Goal: Information Seeking & Learning: Learn about a topic

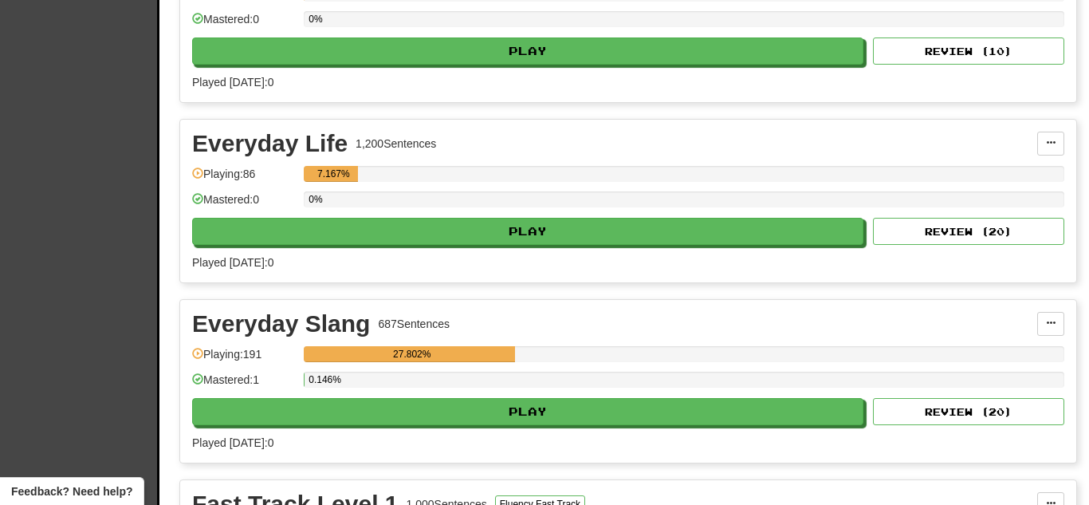
scroll to position [569, 0]
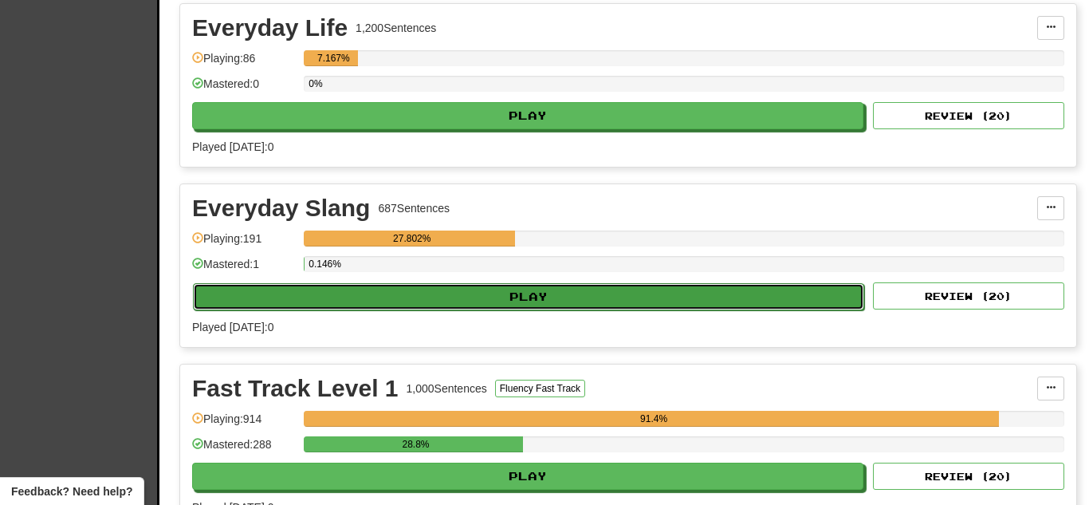
click at [384, 287] on button "Play" at bounding box center [528, 296] width 671 height 27
select select "**"
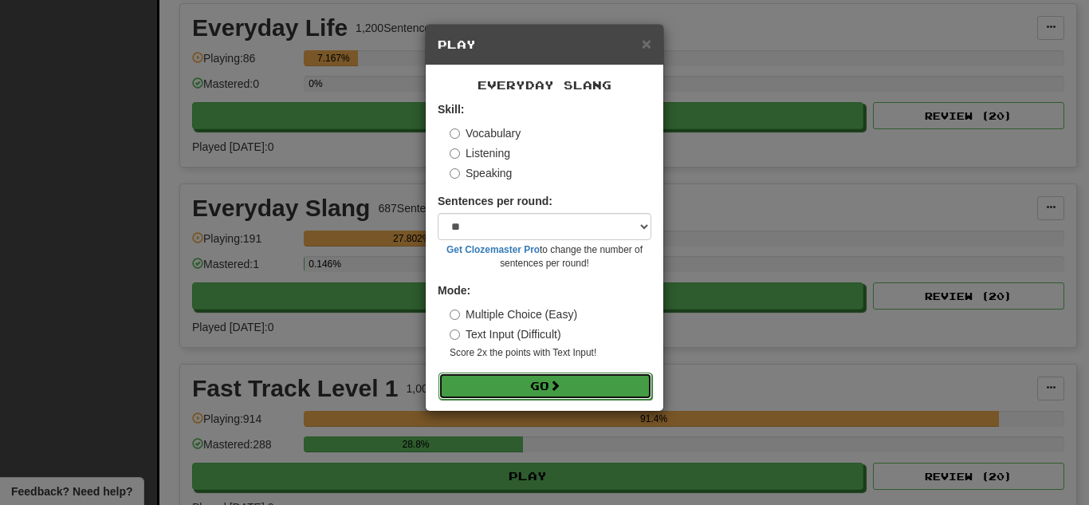
click at [499, 377] on button "Go" at bounding box center [546, 385] width 214 height 27
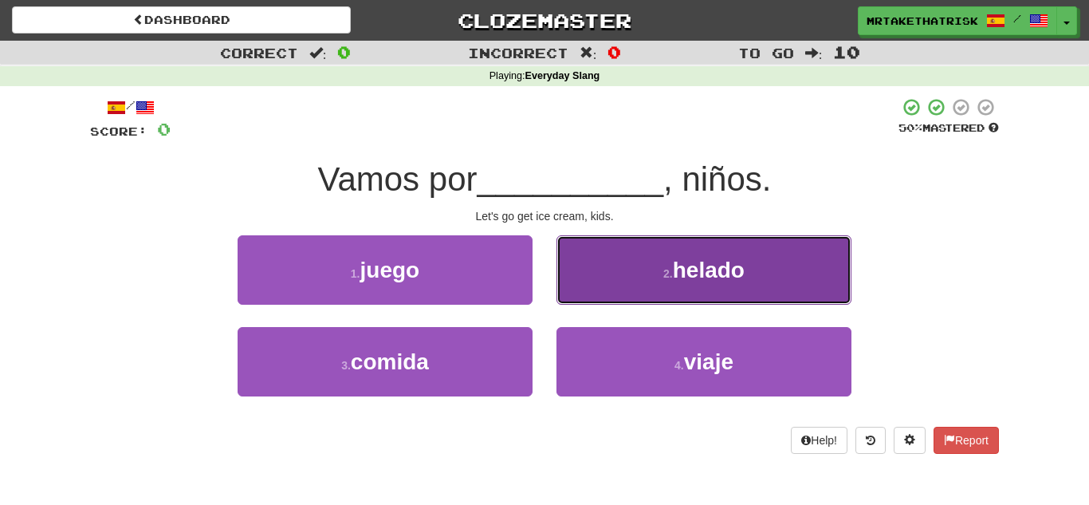
click at [659, 265] on button "2 . helado" at bounding box center [704, 269] width 295 height 69
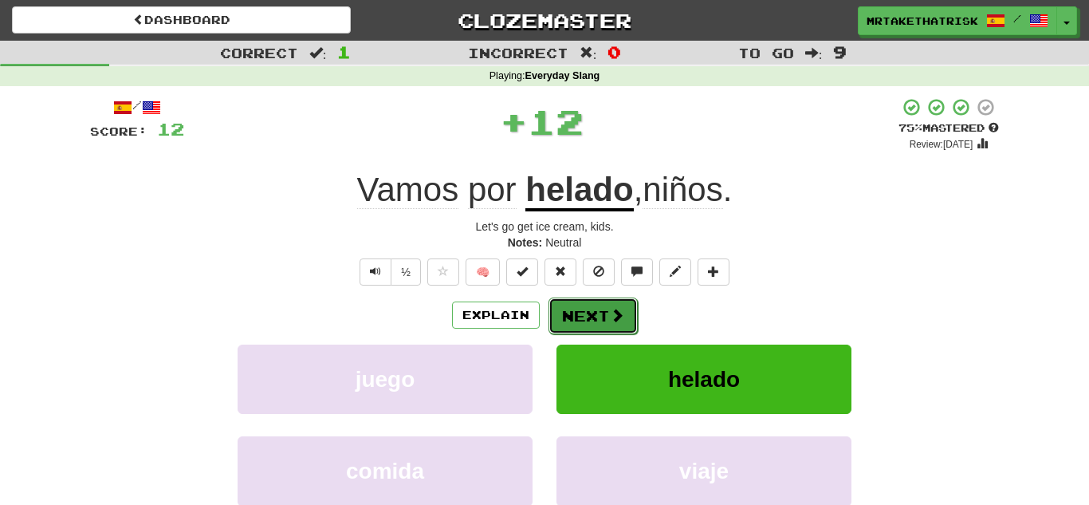
click at [609, 300] on button "Next" at bounding box center [593, 315] width 89 height 37
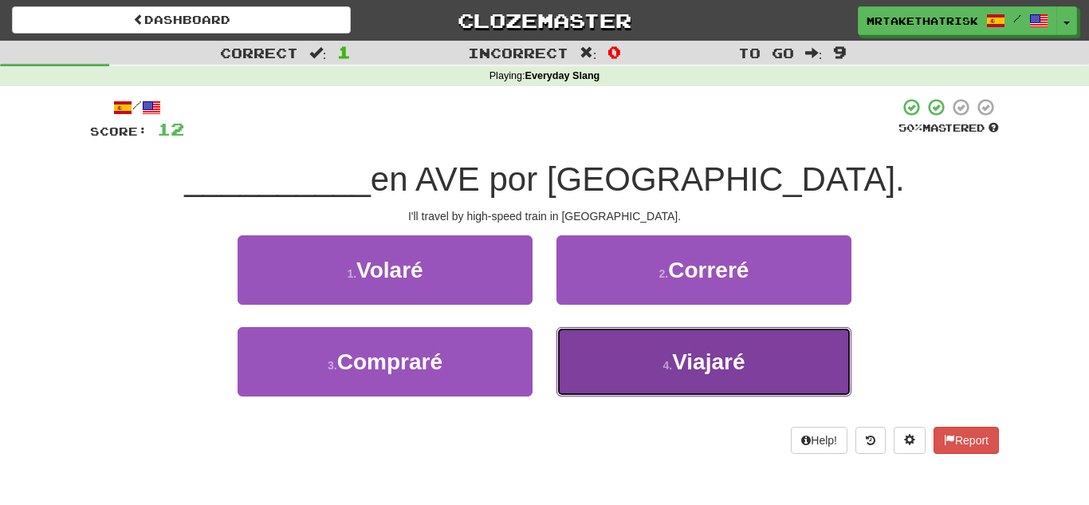
click at [653, 375] on button "4 . [GEOGRAPHIC_DATA]" at bounding box center [704, 361] width 295 height 69
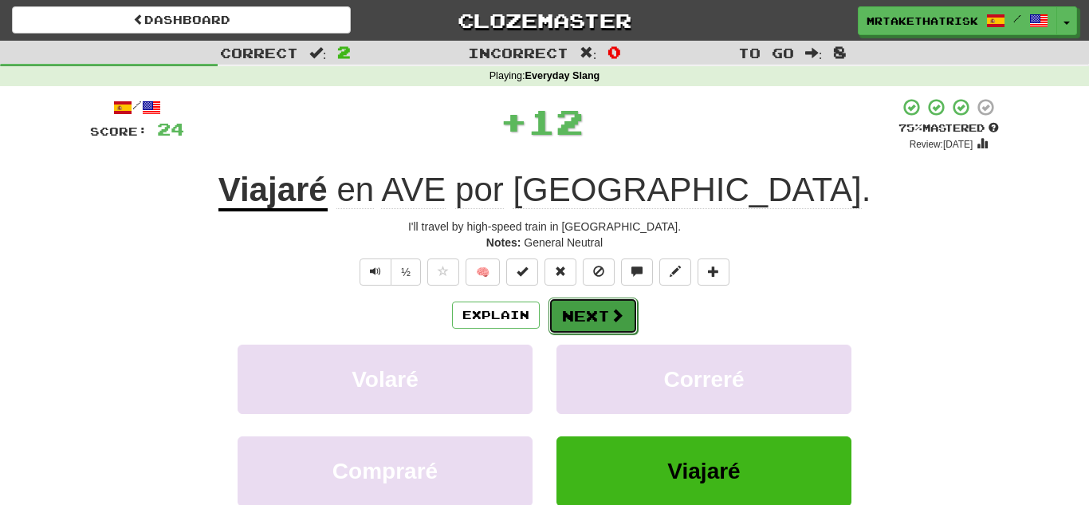
click at [594, 302] on button "Next" at bounding box center [593, 315] width 89 height 37
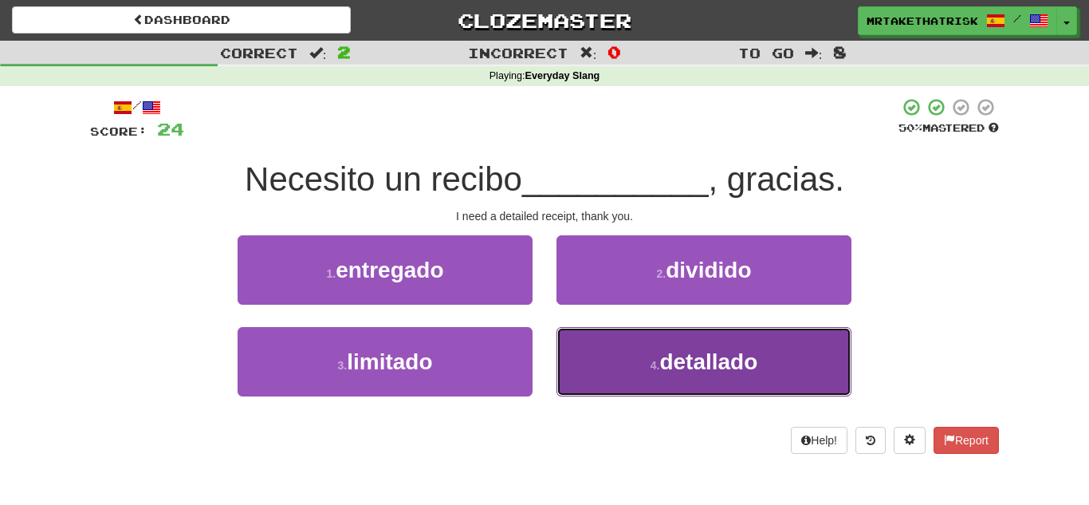
click at [667, 340] on button "4 . detallado" at bounding box center [704, 361] width 295 height 69
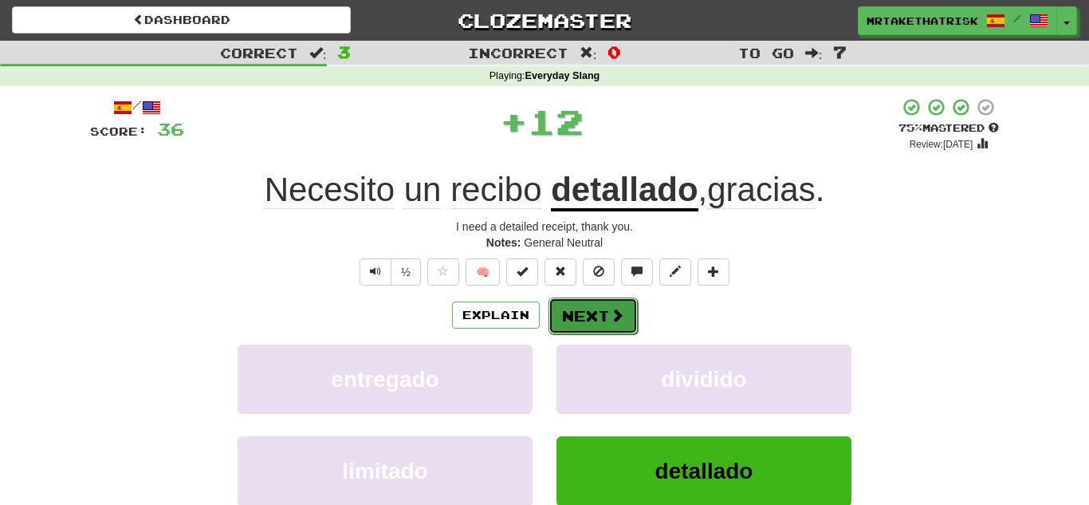
click at [592, 304] on button "Next" at bounding box center [593, 315] width 89 height 37
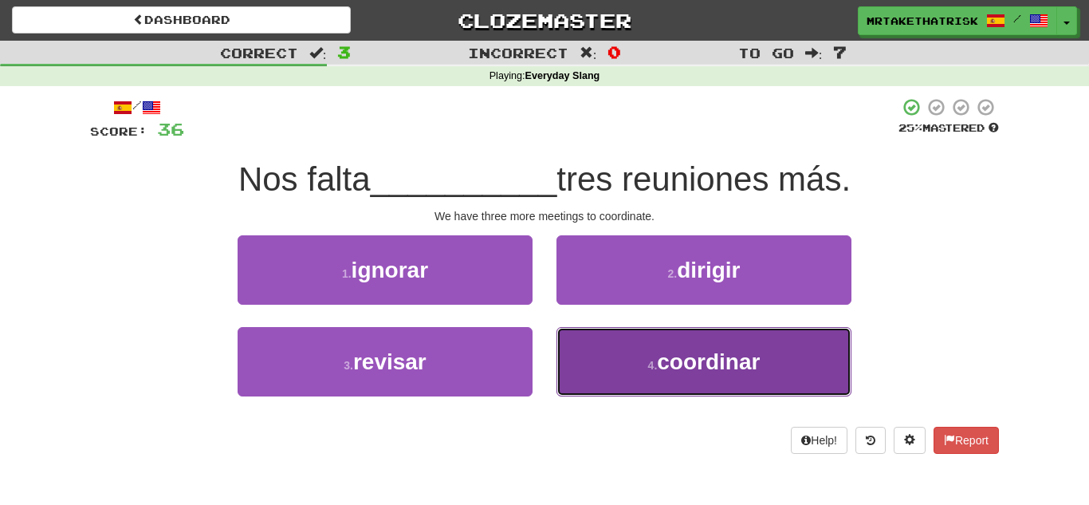
click at [594, 369] on button "4 . coordinar" at bounding box center [704, 361] width 295 height 69
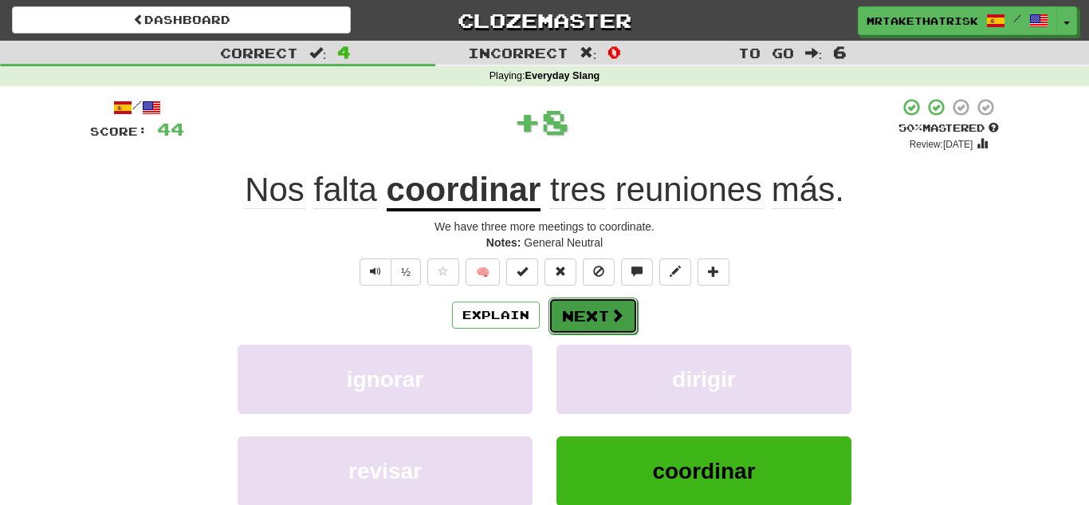
click at [600, 309] on button "Next" at bounding box center [593, 315] width 89 height 37
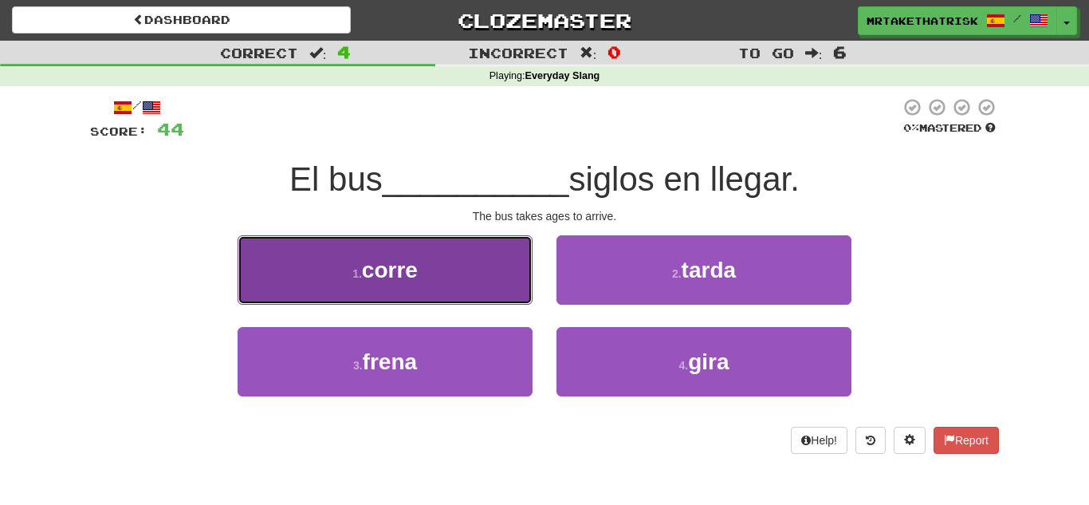
click at [487, 276] on button "1 . corre" at bounding box center [385, 269] width 295 height 69
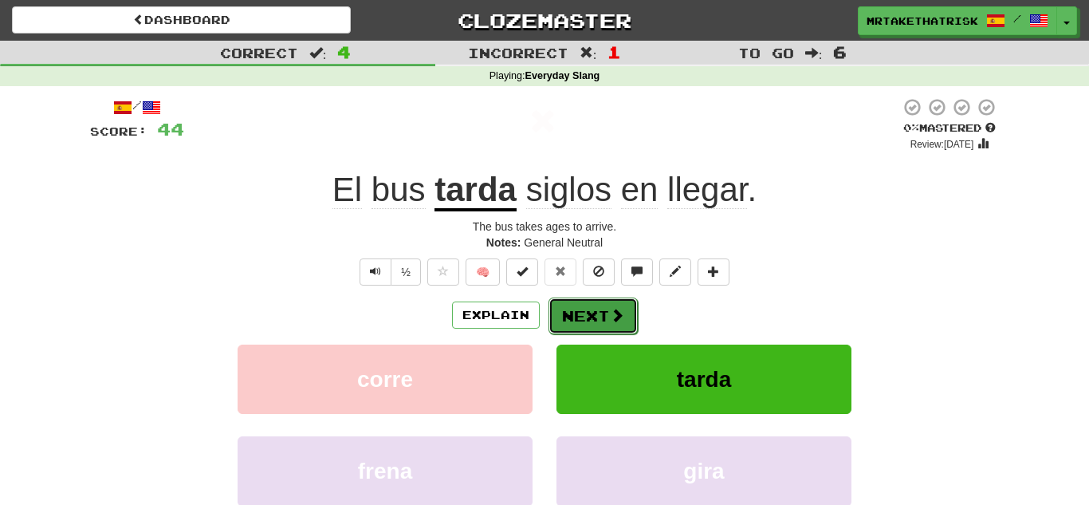
click at [604, 310] on button "Next" at bounding box center [593, 315] width 89 height 37
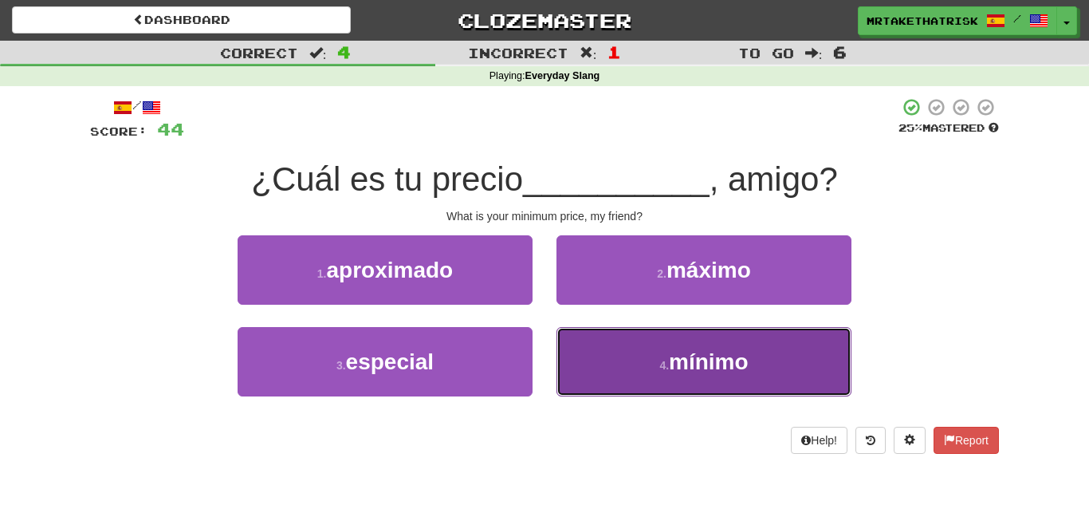
click at [584, 339] on button "4 . mínimo" at bounding box center [704, 361] width 295 height 69
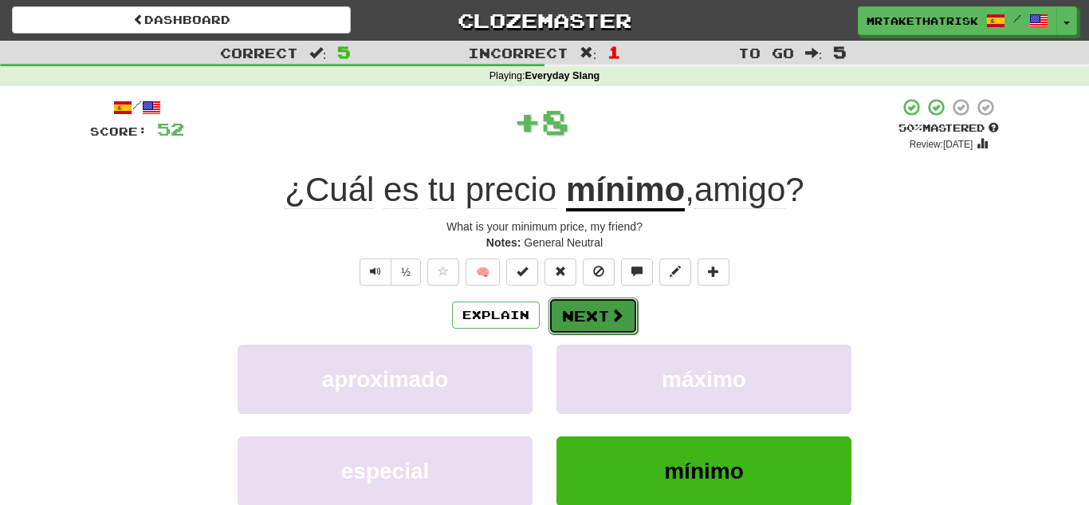
click at [578, 305] on button "Next" at bounding box center [593, 315] width 89 height 37
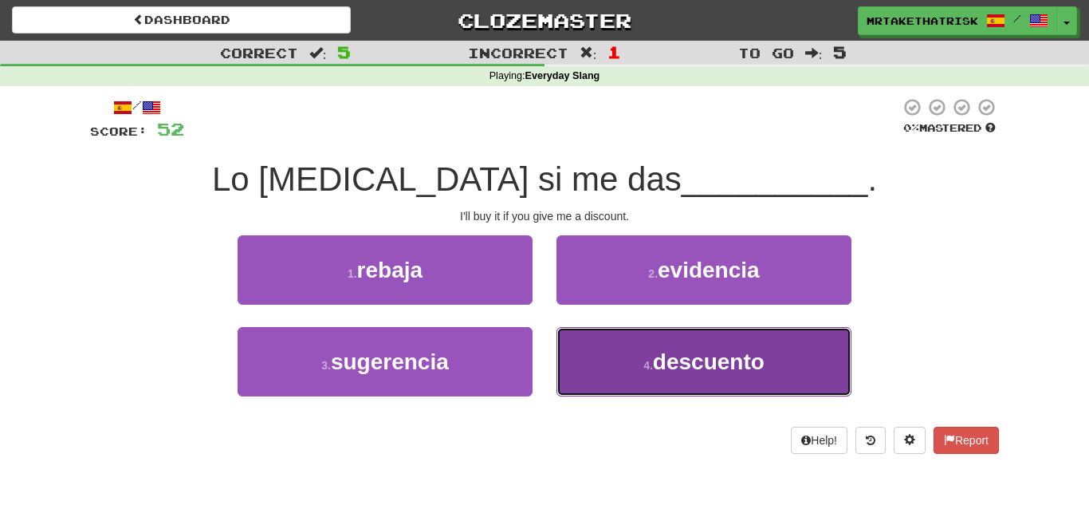
click at [601, 345] on button "4 . descuento" at bounding box center [704, 361] width 295 height 69
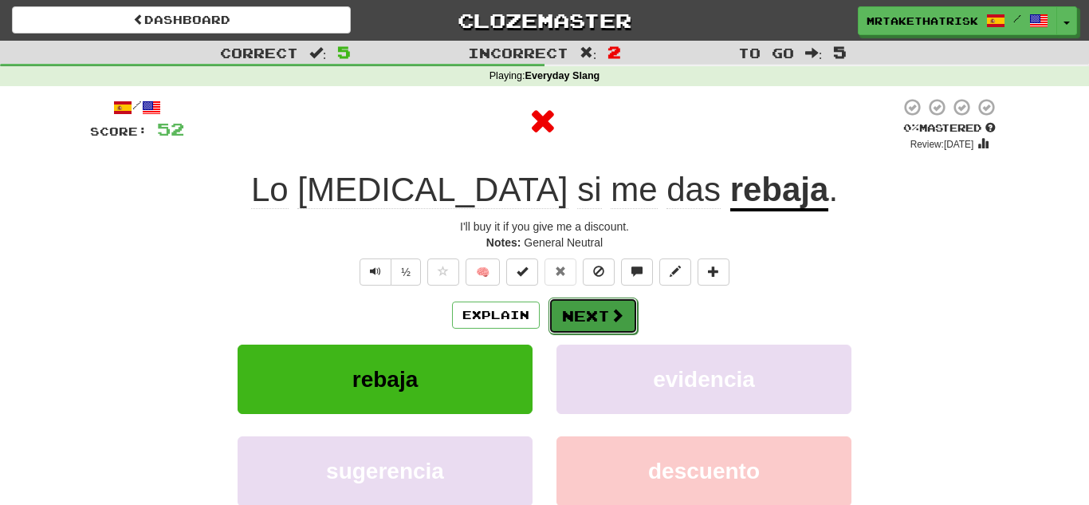
click at [588, 327] on button "Next" at bounding box center [593, 315] width 89 height 37
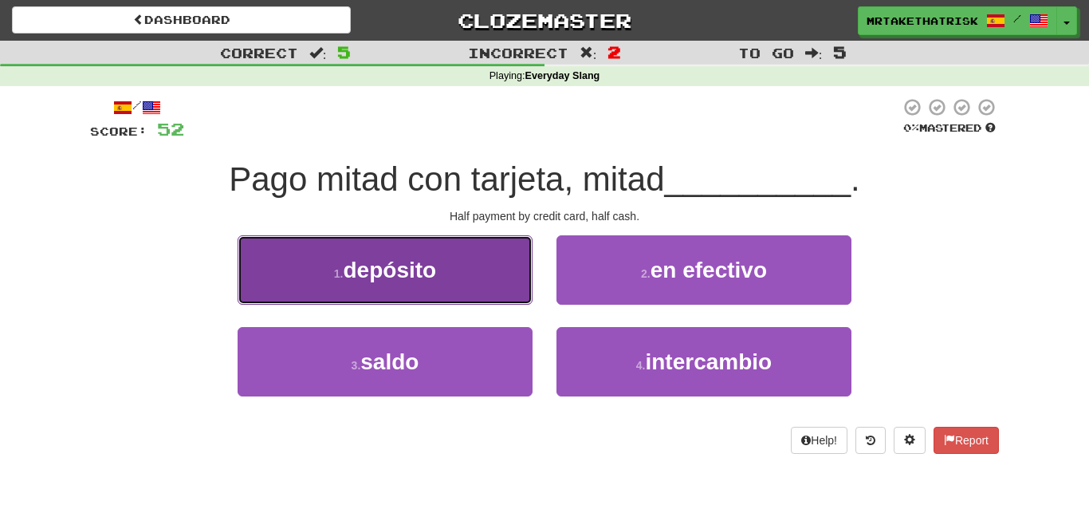
click at [512, 288] on button "1 . depósito" at bounding box center [385, 269] width 295 height 69
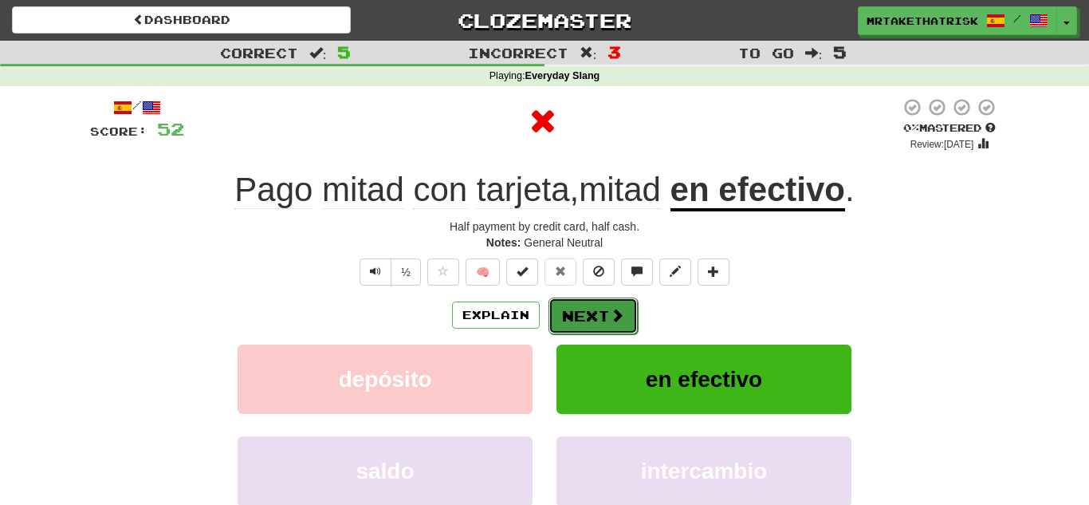
click at [610, 308] on span at bounding box center [617, 315] width 14 height 14
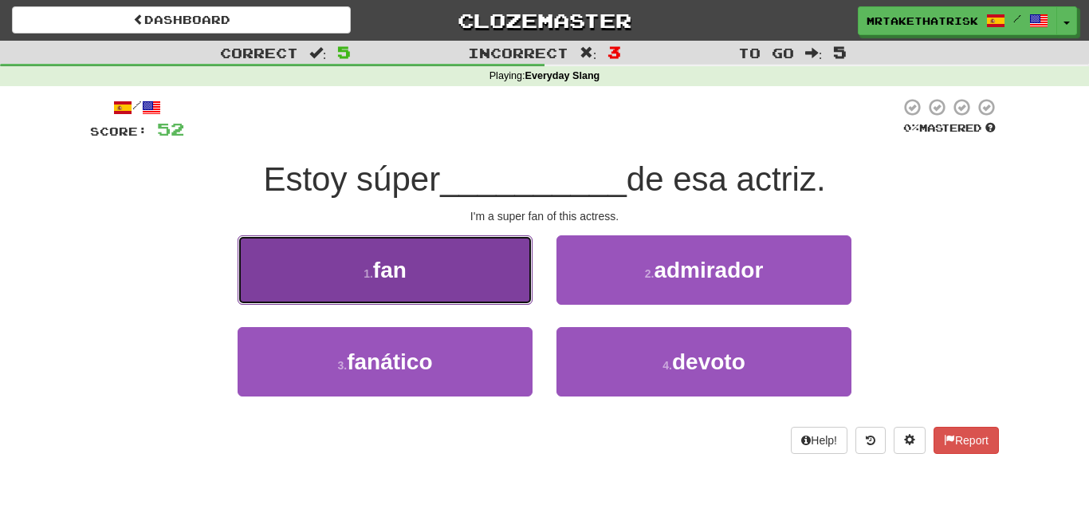
click at [420, 277] on button "1 . fan" at bounding box center [385, 269] width 295 height 69
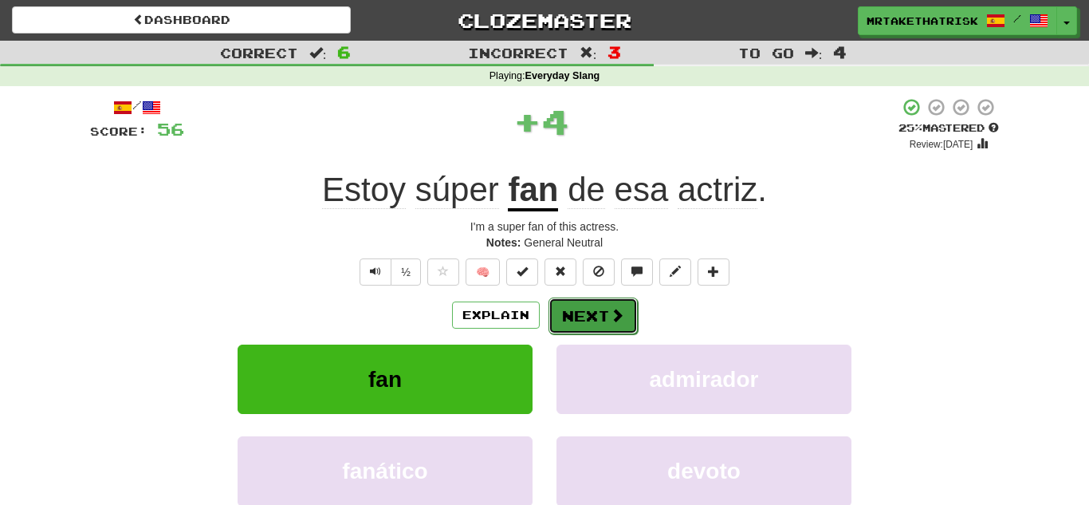
click at [590, 307] on button "Next" at bounding box center [593, 315] width 89 height 37
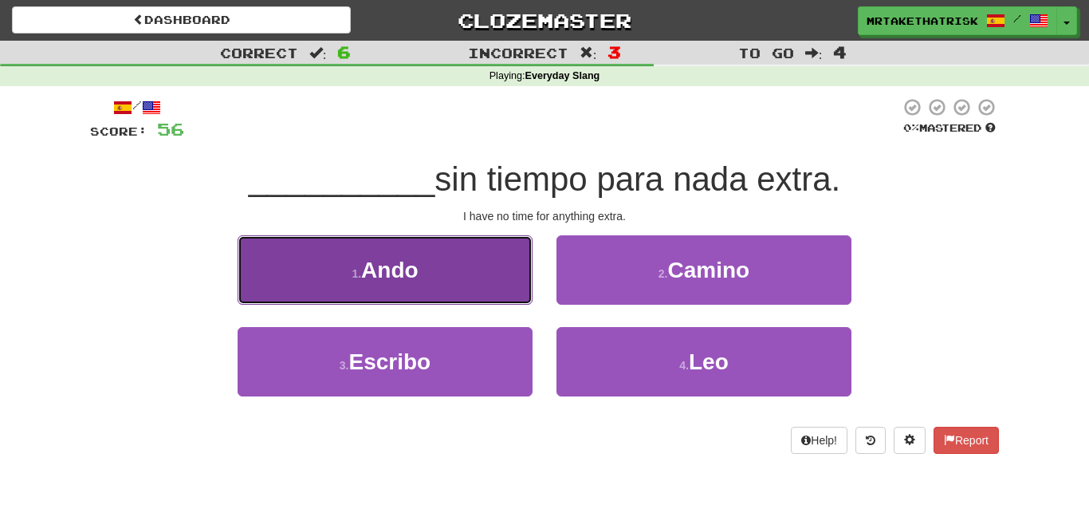
click at [514, 249] on button "1 . Ando" at bounding box center [385, 269] width 295 height 69
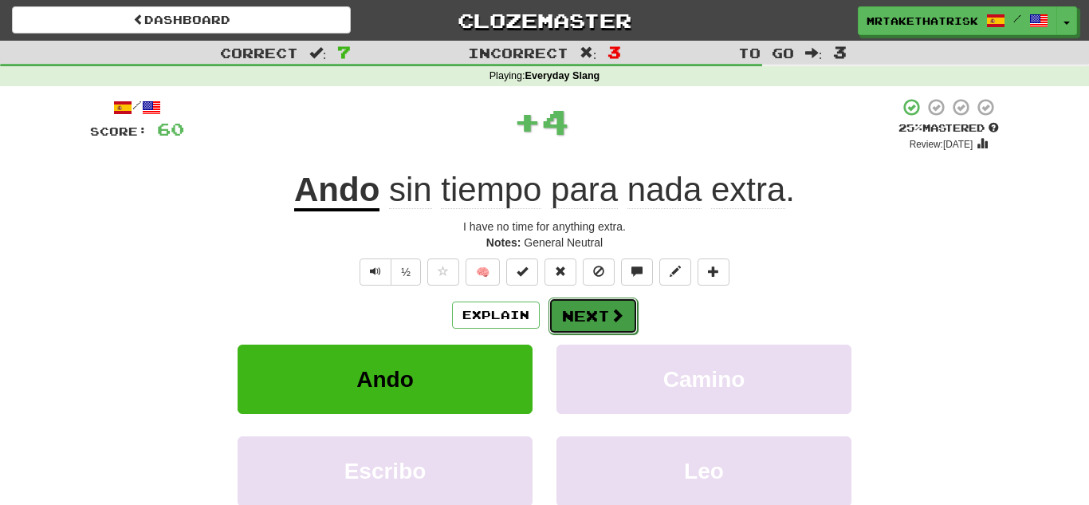
click at [588, 307] on button "Next" at bounding box center [593, 315] width 89 height 37
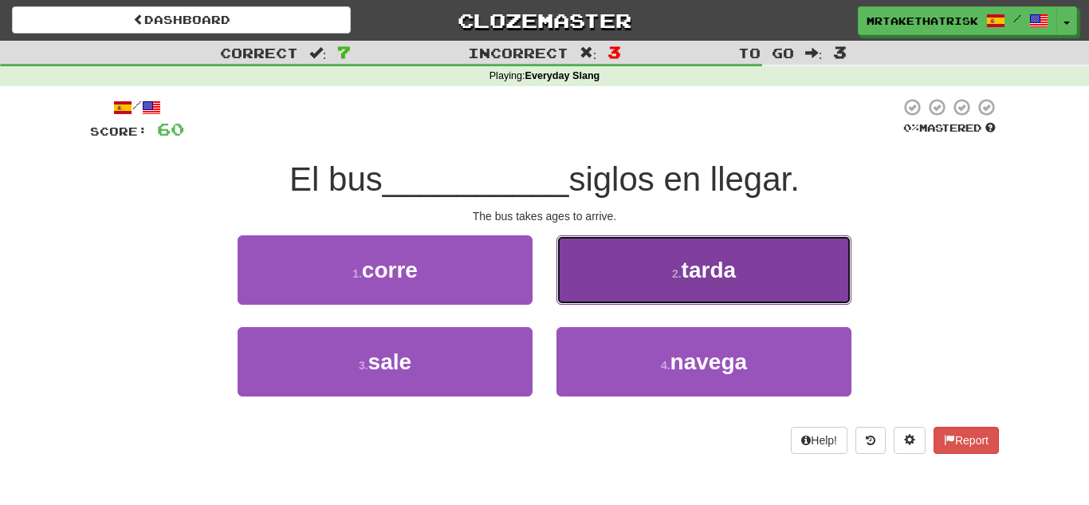
click at [632, 271] on button "2 . tarda" at bounding box center [704, 269] width 295 height 69
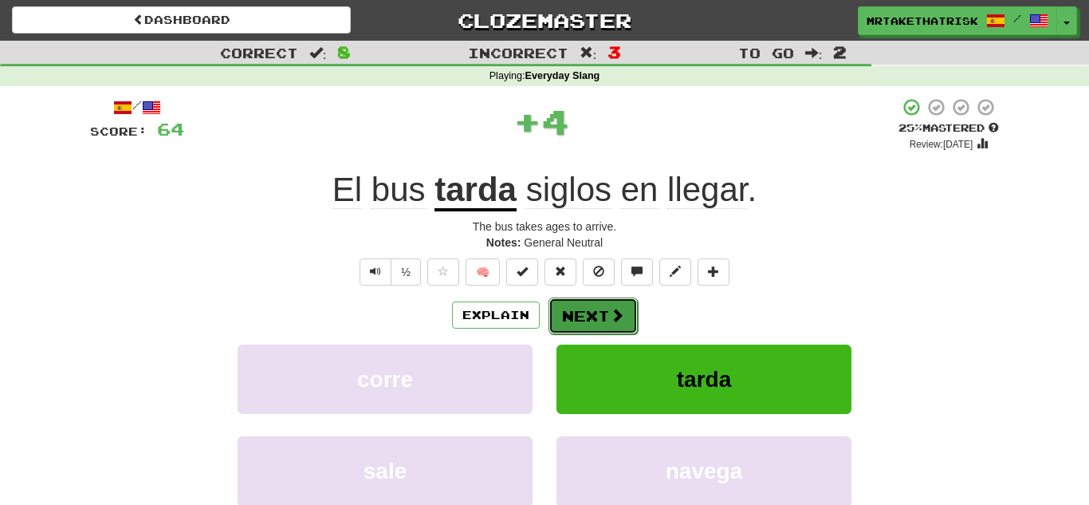
click at [616, 316] on span at bounding box center [617, 315] width 14 height 14
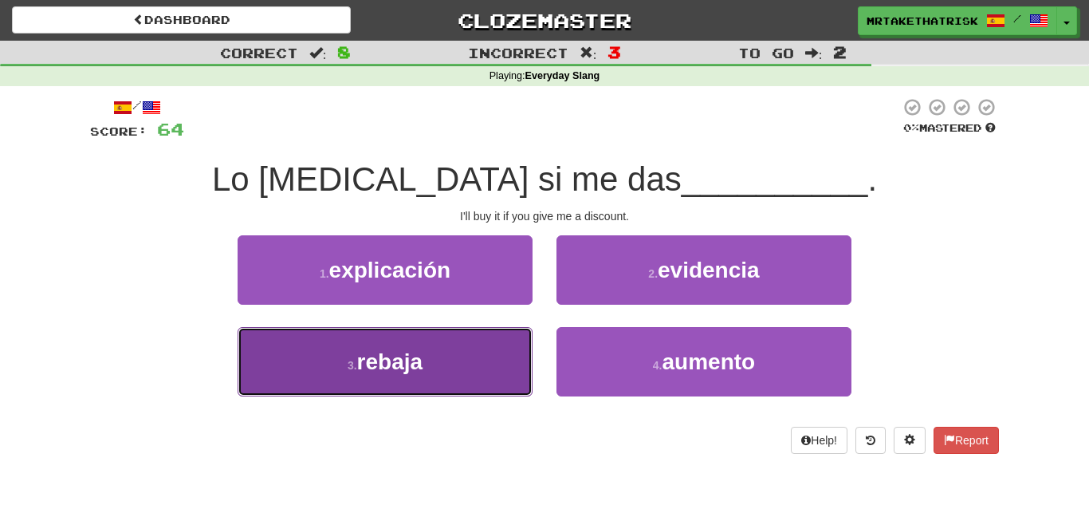
click at [505, 376] on button "3 . rebaja" at bounding box center [385, 361] width 295 height 69
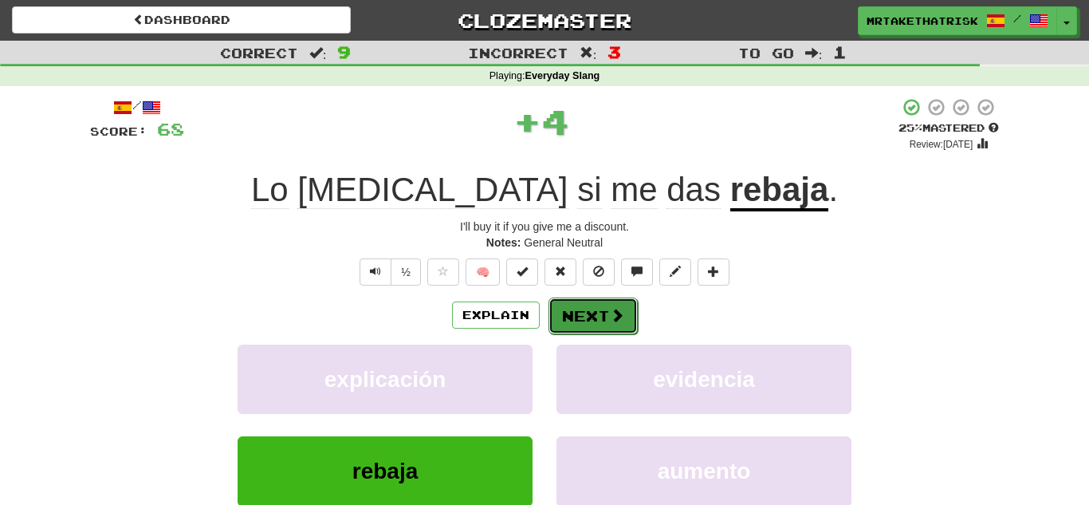
click at [604, 298] on button "Next" at bounding box center [593, 315] width 89 height 37
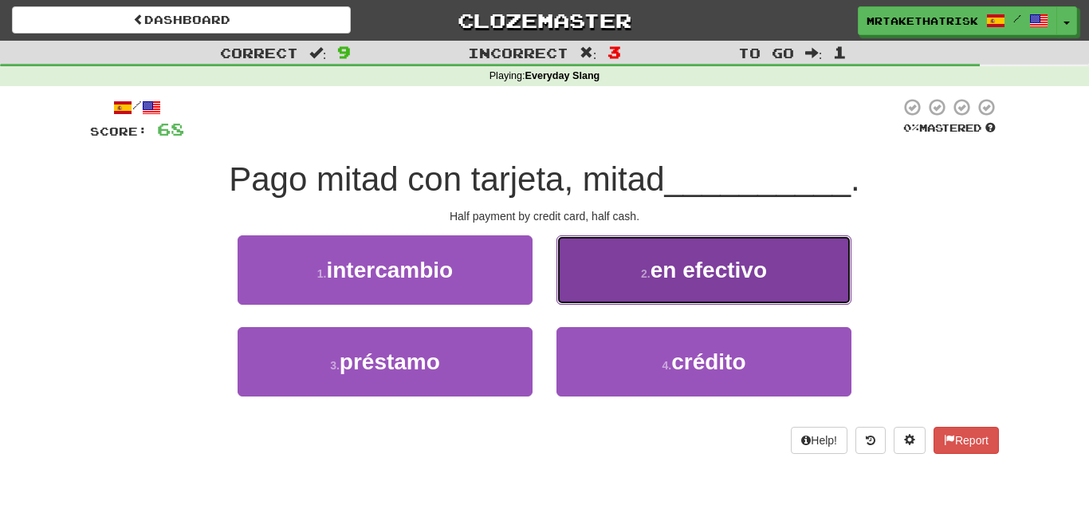
click at [626, 260] on button "2 . en efectivo" at bounding box center [704, 269] width 295 height 69
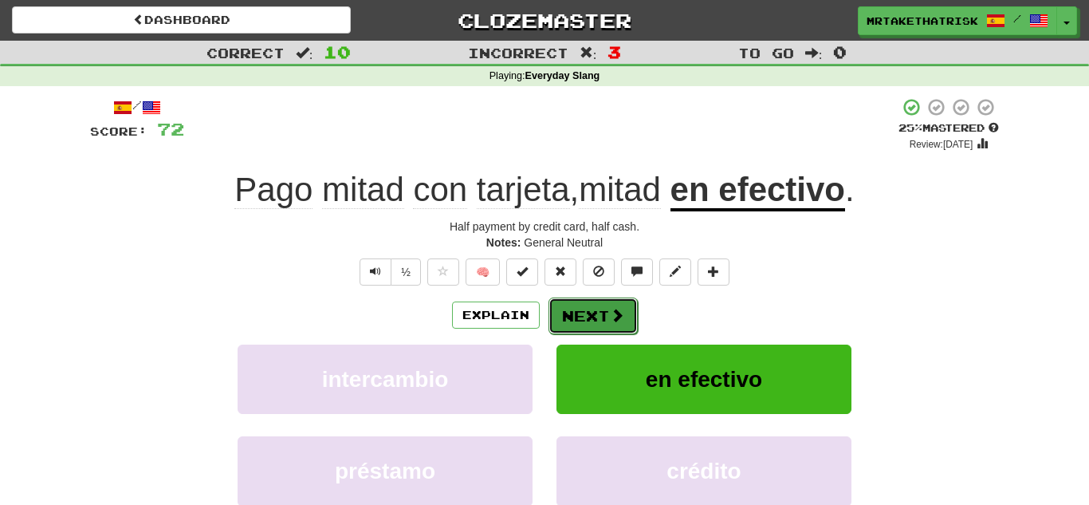
click at [620, 324] on button "Next" at bounding box center [593, 315] width 89 height 37
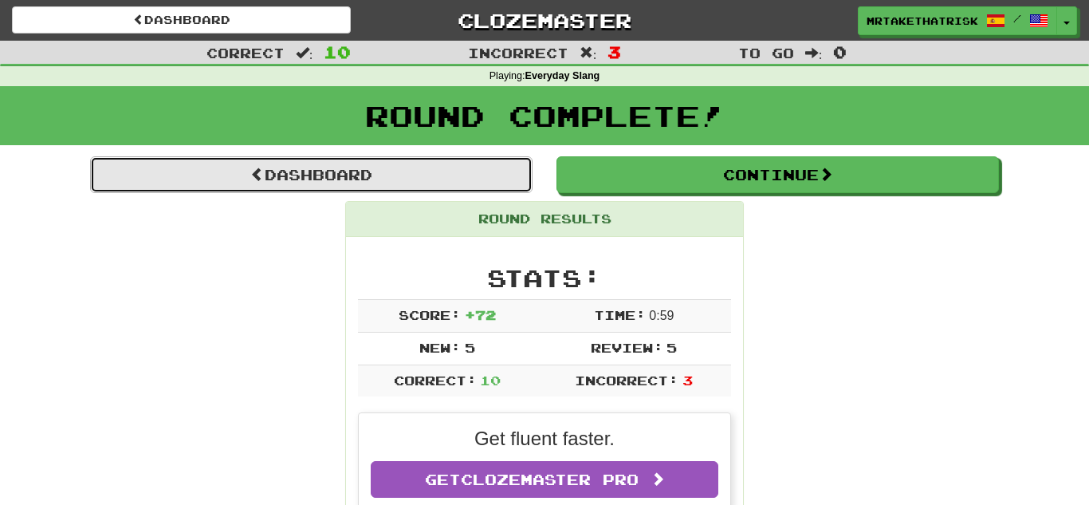
click at [281, 165] on link "Dashboard" at bounding box center [311, 174] width 443 height 37
